Goal: Check status: Check status

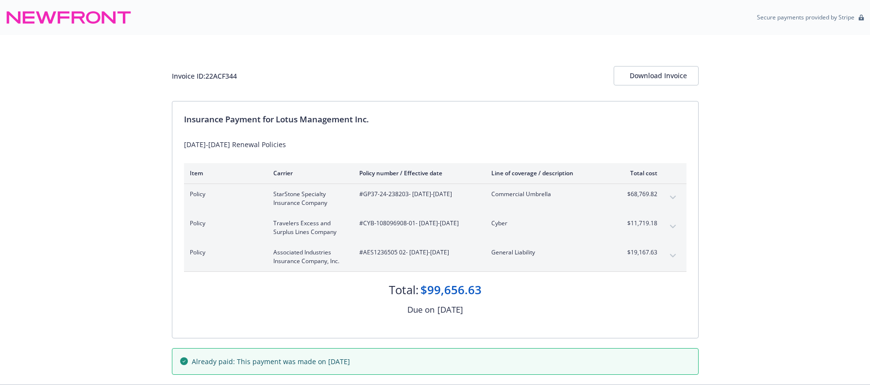
click at [671, 194] on button "expand content" at bounding box center [673, 198] width 16 height 16
